Goal: Task Accomplishment & Management: Manage account settings

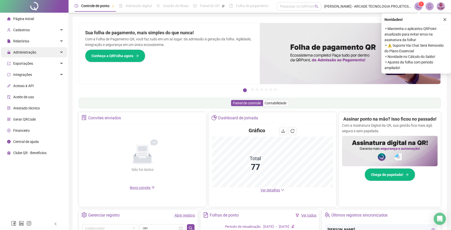
click at [35, 53] on span "Administração" at bounding box center [24, 52] width 23 height 4
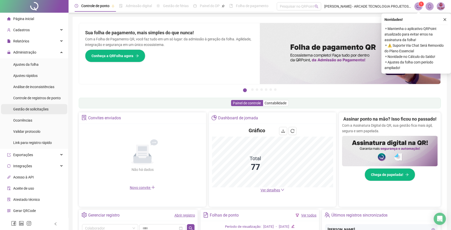
click at [34, 109] on span "Gestão de solicitações" at bounding box center [30, 109] width 35 height 4
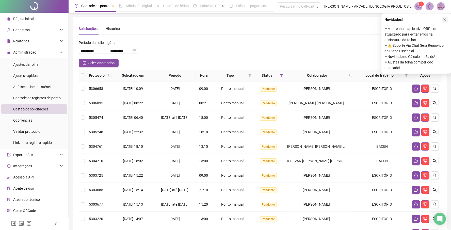
click at [445, 20] on icon "close" at bounding box center [445, 20] width 4 height 4
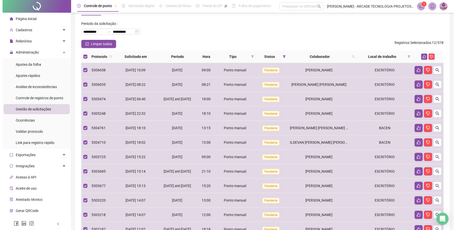
scroll to position [18, 0]
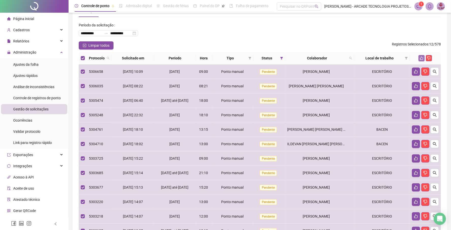
click at [422, 57] on icon "like" at bounding box center [422, 58] width 4 height 4
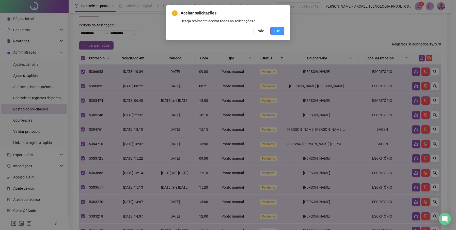
click at [278, 30] on span "Sim" at bounding box center [277, 31] width 6 height 6
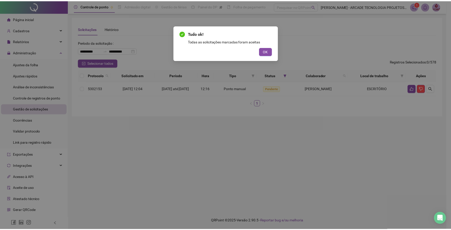
scroll to position [0, 0]
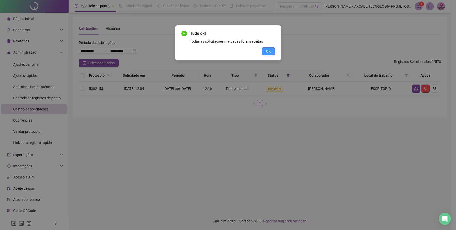
click at [266, 49] on span "OK" at bounding box center [268, 51] width 5 height 6
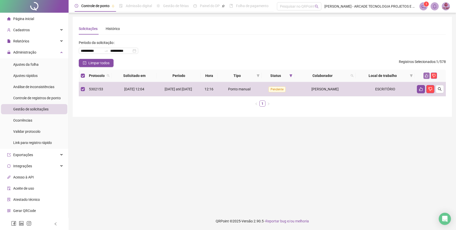
click at [426, 77] on icon "like" at bounding box center [426, 76] width 4 height 4
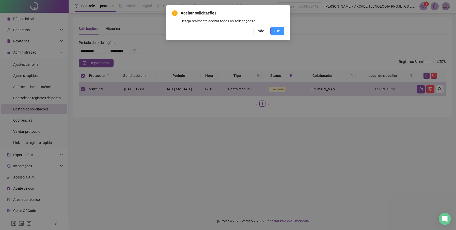
click at [282, 33] on button "Sim" at bounding box center [277, 31] width 14 height 8
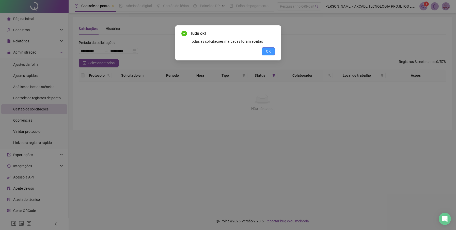
click at [265, 52] on button "OK" at bounding box center [268, 51] width 13 height 8
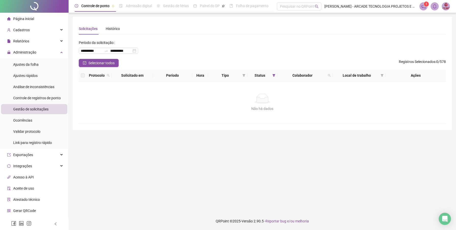
click at [27, 22] on div "Página inicial" at bounding box center [20, 19] width 27 height 10
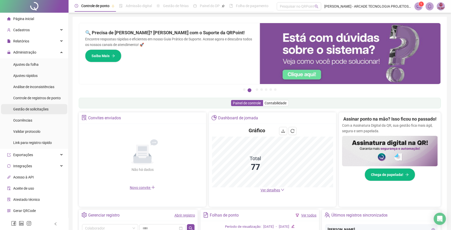
click at [23, 110] on span "Gestão de solicitações" at bounding box center [30, 109] width 35 height 4
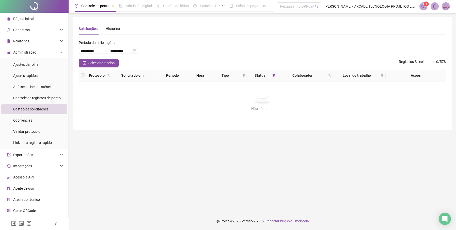
click at [22, 20] on span "Página inicial" at bounding box center [23, 19] width 21 height 4
